Goal: Task Accomplishment & Management: Use online tool/utility

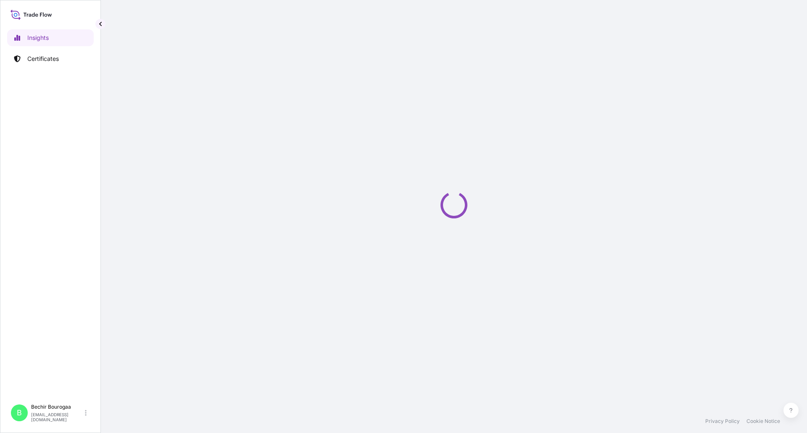
select select "2025"
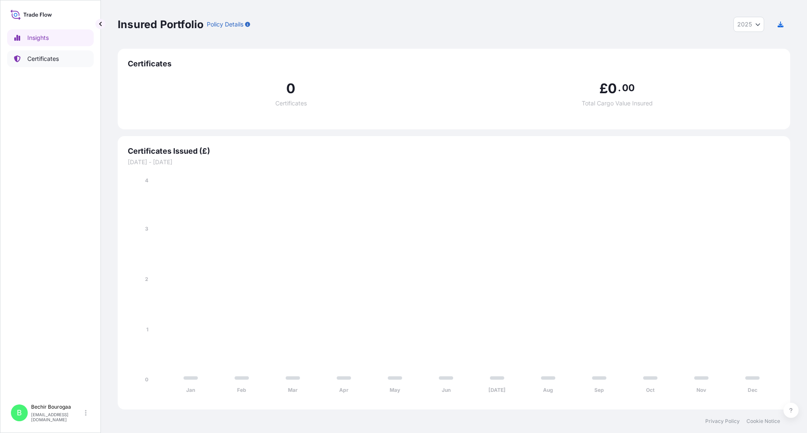
click at [62, 55] on link "Certificates" at bounding box center [50, 58] width 87 height 17
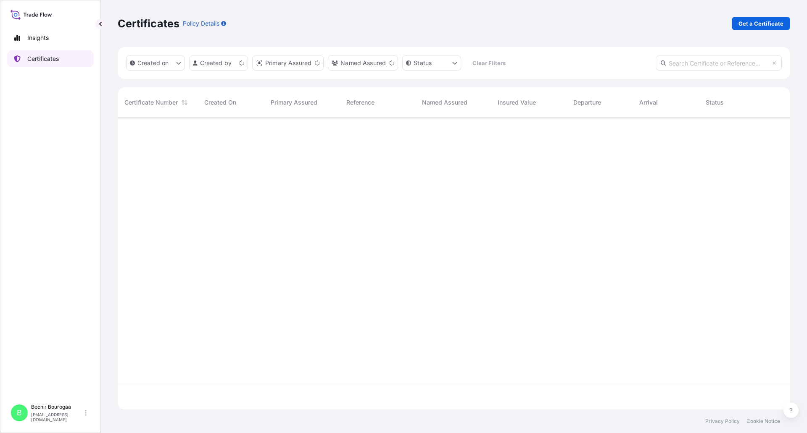
scroll to position [290, 666]
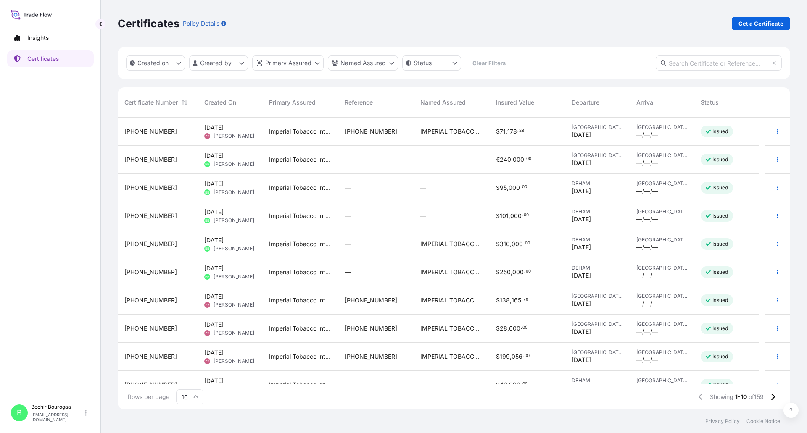
click at [398, 244] on div "—" at bounding box center [376, 244] width 62 height 8
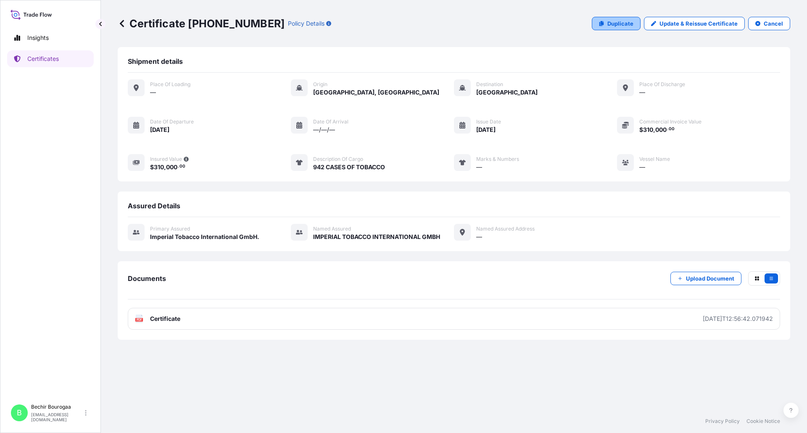
click at [613, 24] on p "Duplicate" at bounding box center [620, 23] width 26 height 8
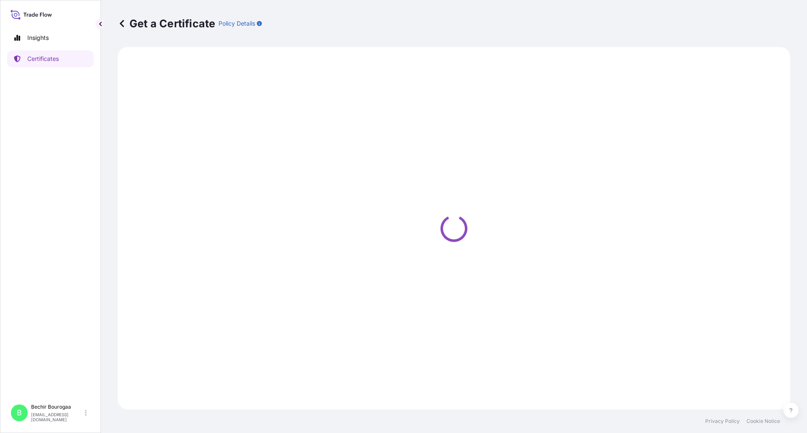
select select "Sea"
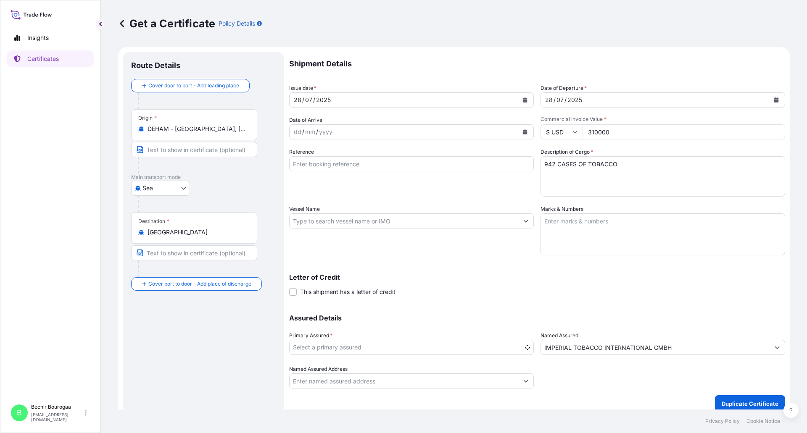
select select "31693"
click at [523, 100] on icon "Calendar" at bounding box center [525, 100] width 5 height 5
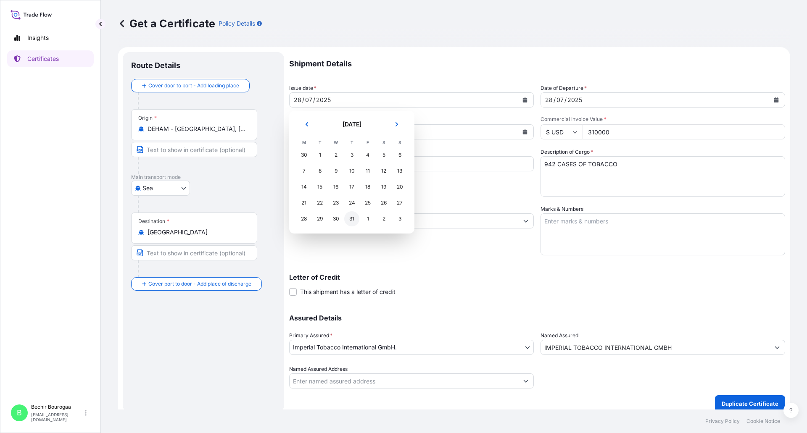
click at [352, 219] on div "31" at bounding box center [351, 218] width 15 height 15
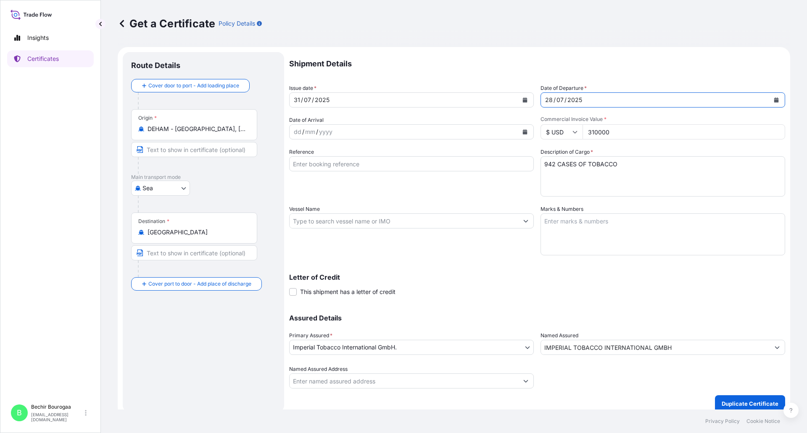
click at [774, 102] on icon "Calendar" at bounding box center [776, 100] width 5 height 5
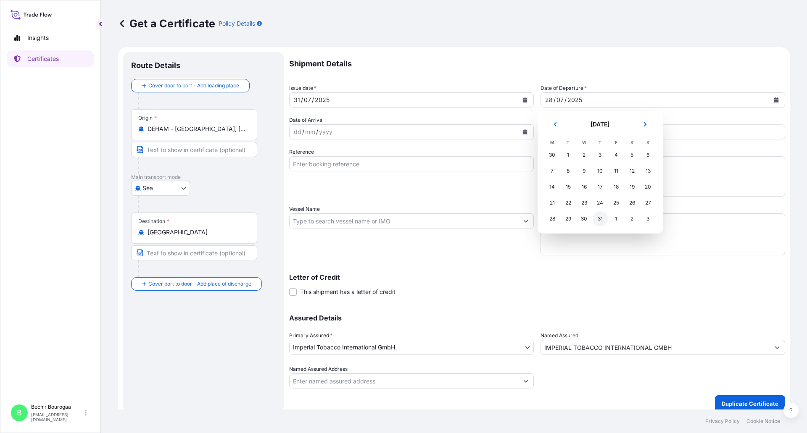
click at [602, 218] on div "31" at bounding box center [600, 218] width 15 height 15
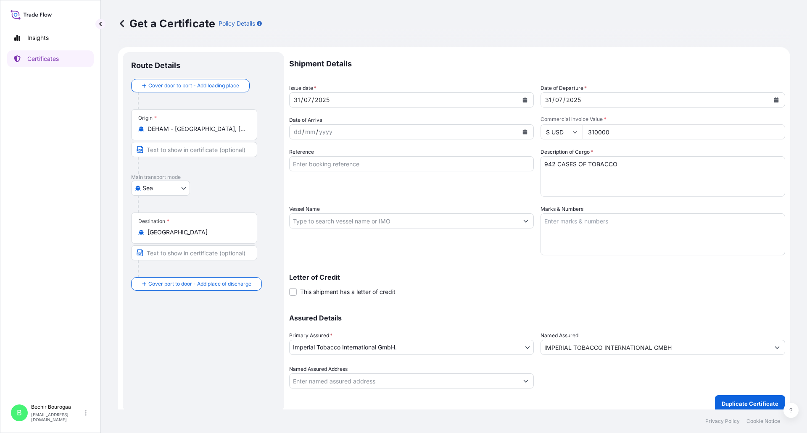
drag, startPoint x: 625, startPoint y: 134, endPoint x: 562, endPoint y: 134, distance: 62.2
click at [562, 134] on div "$ USD 310000" at bounding box center [663, 131] width 245 height 15
type input "60000"
drag, startPoint x: 548, startPoint y: 164, endPoint x: 522, endPoint y: 165, distance: 26.1
click at [522, 165] on div "Shipment Details Issue date * 31 / 07 / 2025 Date of Departure * 31 / 07 / 2025…" at bounding box center [537, 220] width 496 height 337
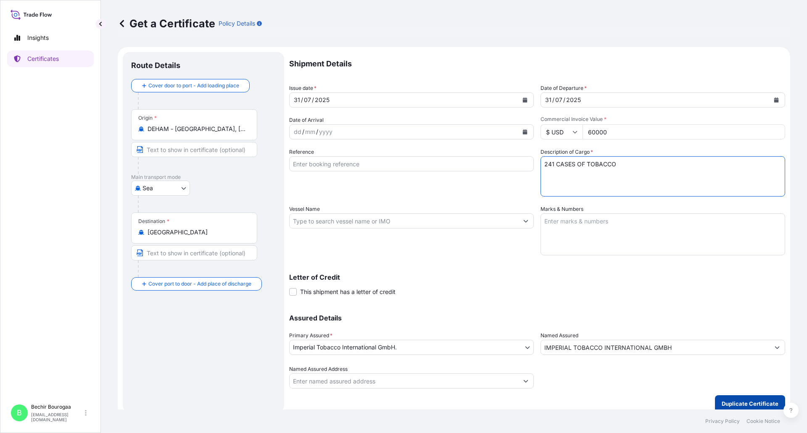
type textarea "241 CASES OF TOBACCO"
click at [734, 404] on p "Duplicate Certificate" at bounding box center [750, 404] width 57 height 8
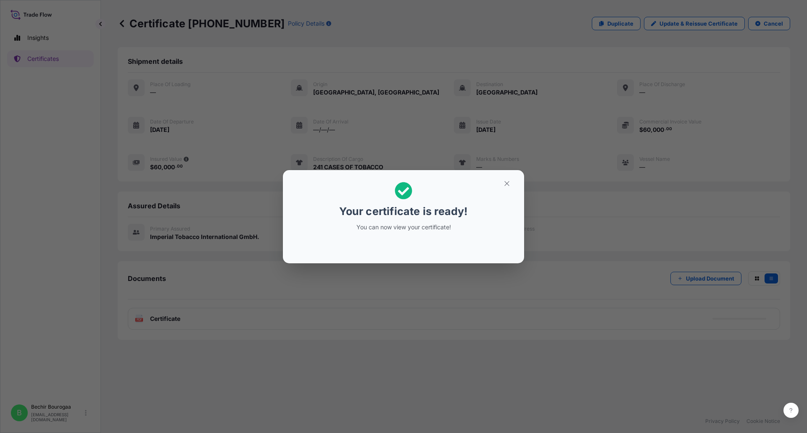
click at [245, 297] on div "Your certificate is ready! You can now view your certificate!" at bounding box center [403, 216] width 807 height 433
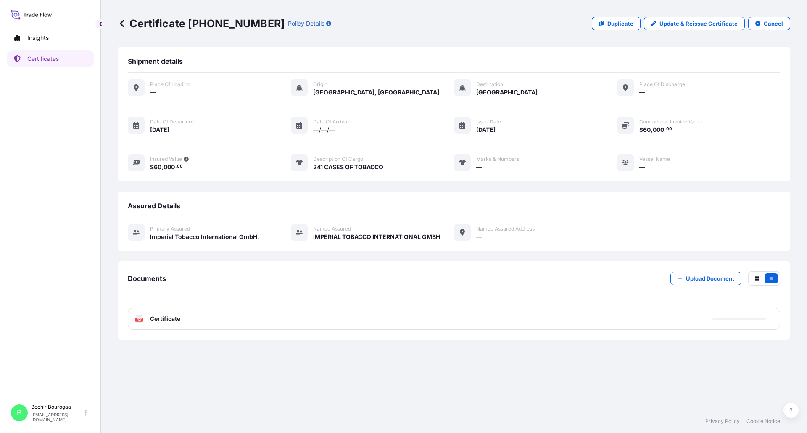
click at [201, 321] on div "PDF Certificate" at bounding box center [454, 319] width 652 height 22
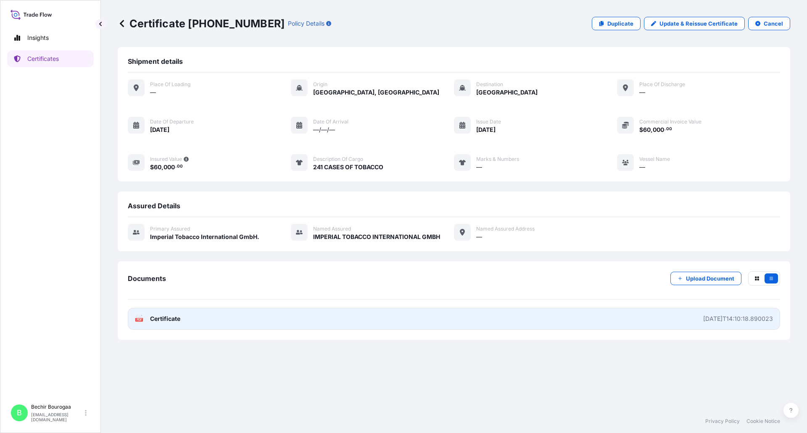
click at [208, 317] on link "PDF Certificate 2025-08-14T14:10:18.890023" at bounding box center [454, 319] width 652 height 22
